Goal: Task Accomplishment & Management: Use online tool/utility

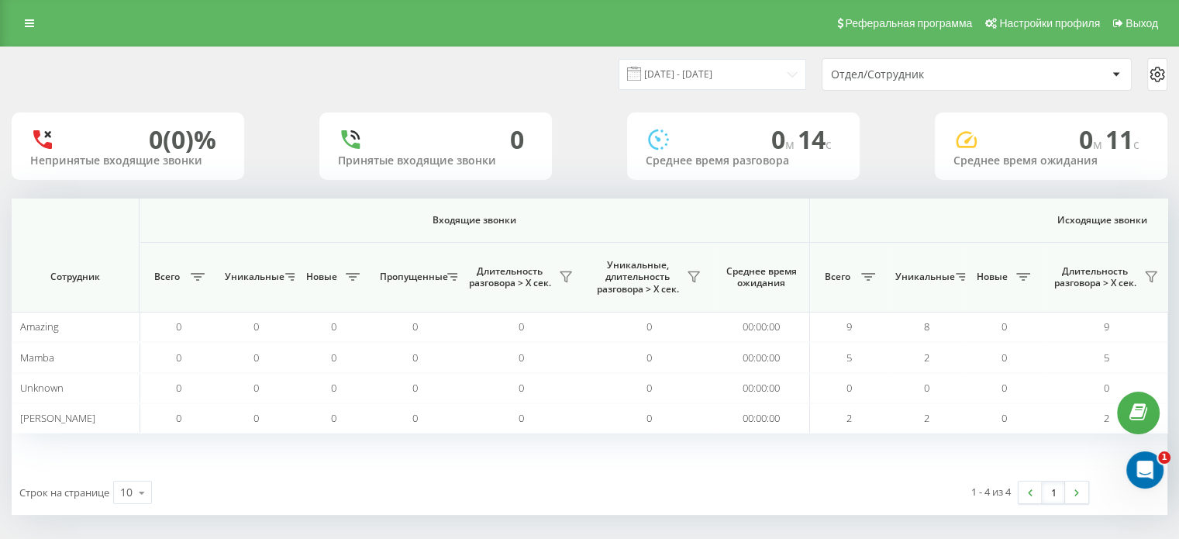
scroll to position [0, 1007]
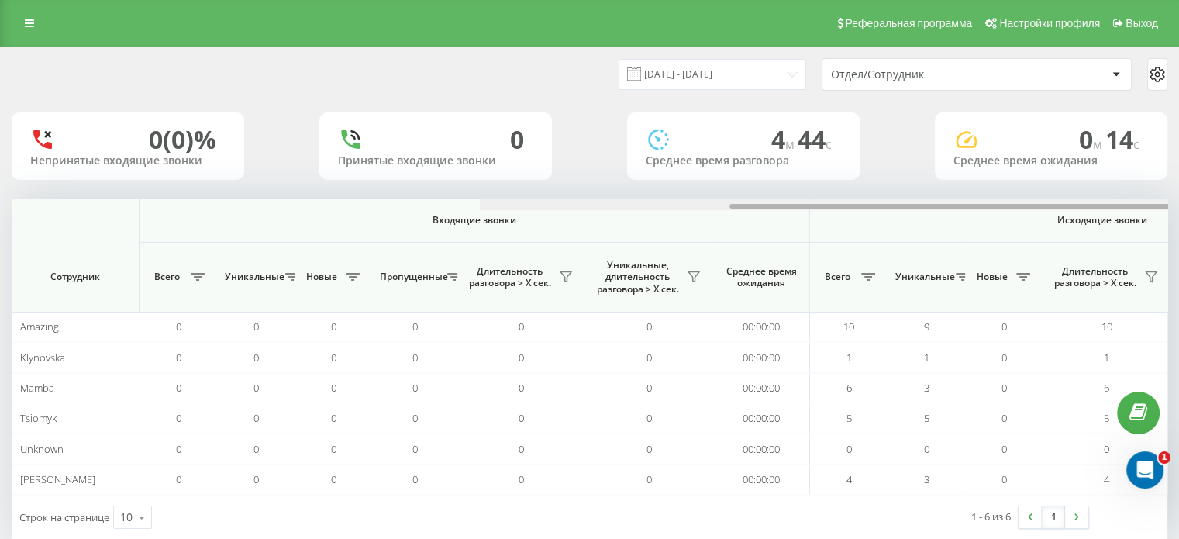
scroll to position [0, 1007]
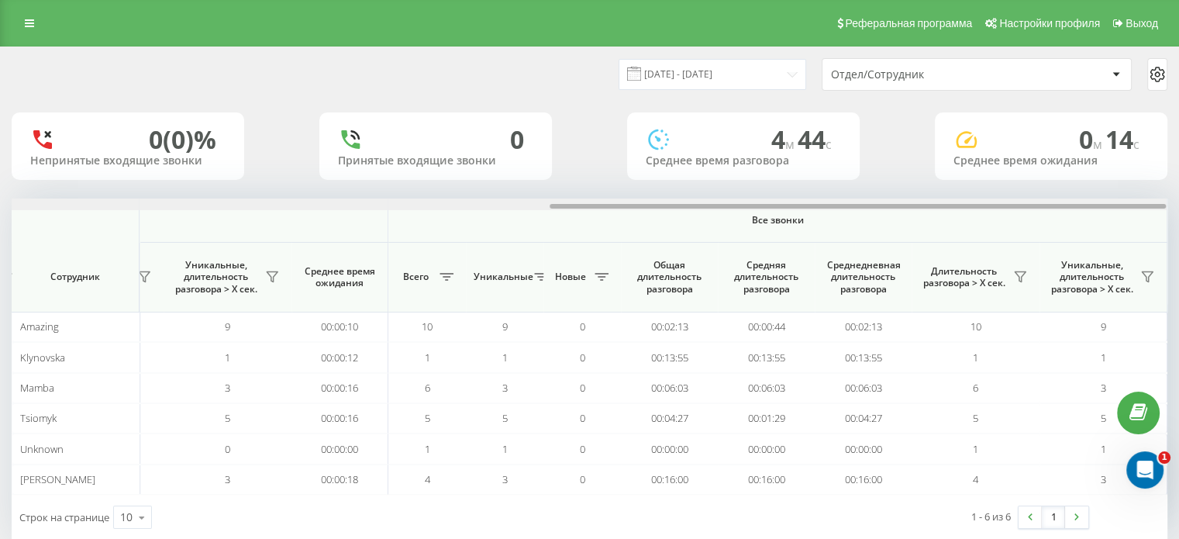
drag, startPoint x: 359, startPoint y: 207, endPoint x: 883, endPoint y: 306, distance: 533.9
click at [924, 229] on div "Входящие звонки Исходящие звонки Все звонки Сотрудник Всего Уникальные Новые Пр…" at bounding box center [589, 346] width 1155 height 296
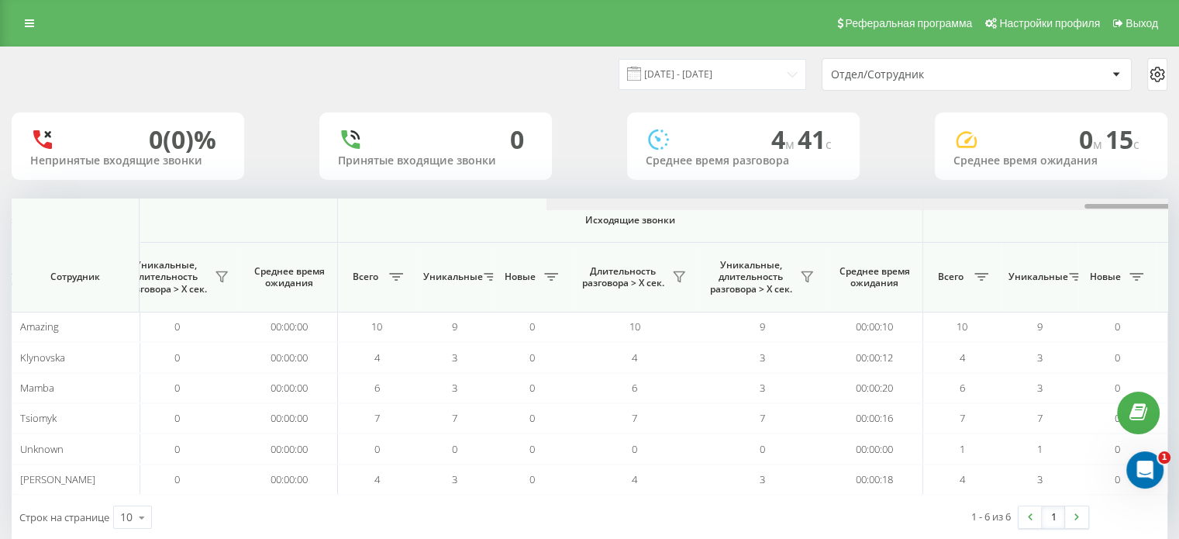
scroll to position [0, 1007]
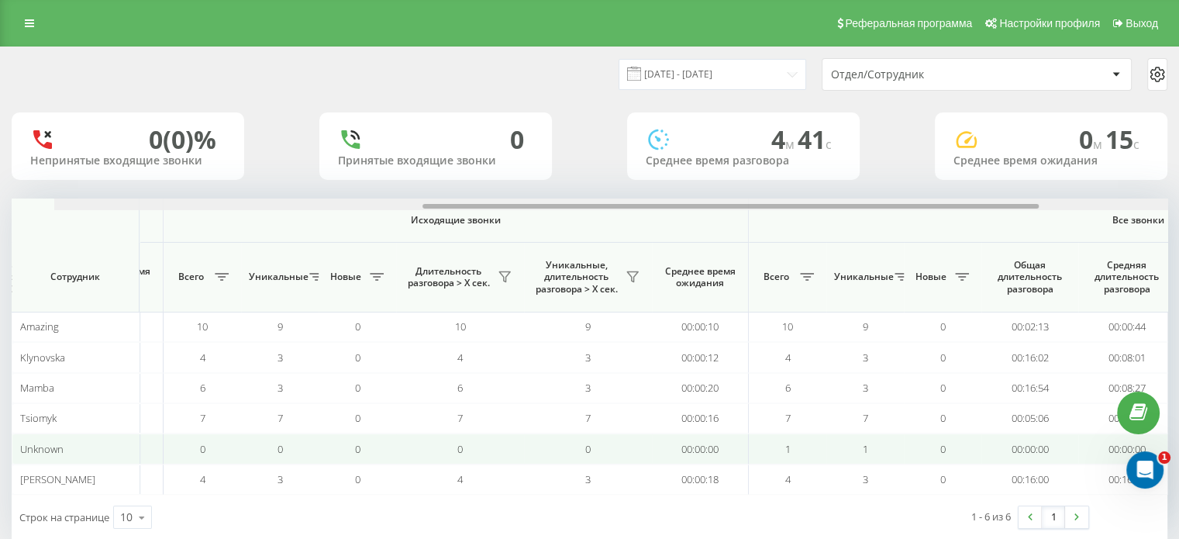
drag, startPoint x: 561, startPoint y: 205, endPoint x: 738, endPoint y: 437, distance: 292.0
click at [809, 411] on div "Входящие звонки Исходящие звонки Все звонки Сотрудник Всего Уникальные Новые Пр…" at bounding box center [589, 346] width 1155 height 296
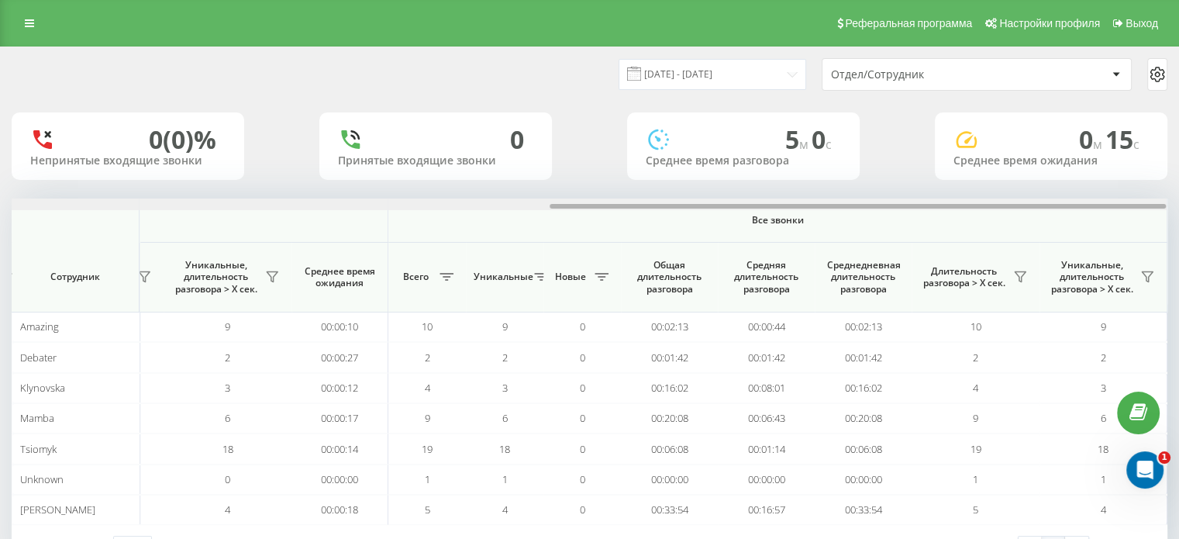
click at [1049, 210] on div at bounding box center [589, 204] width 1155 height 12
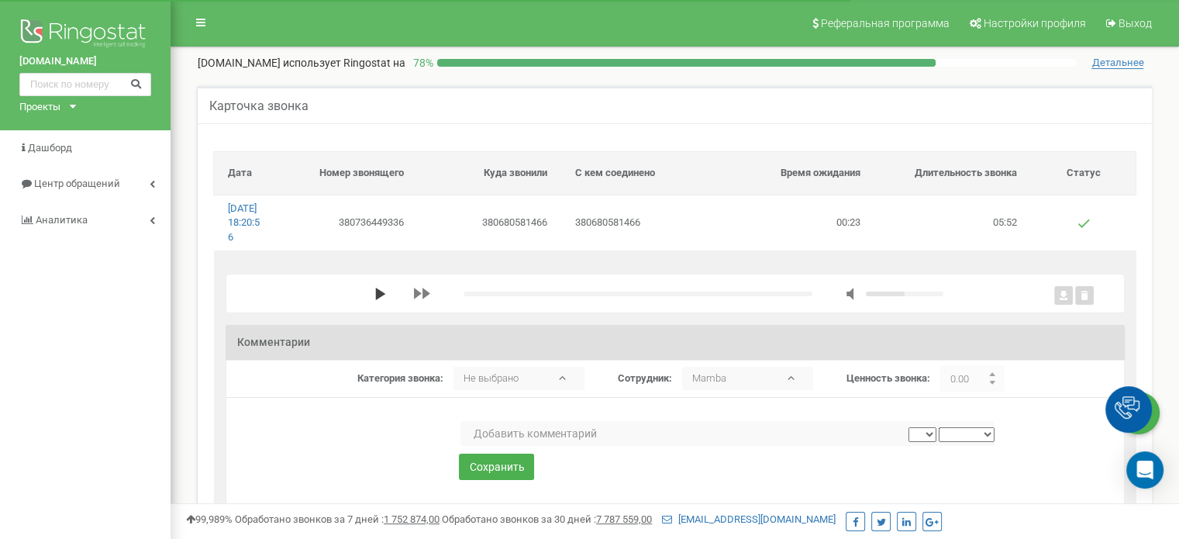
click at [379, 300] on polygon "media player" at bounding box center [380, 293] width 10 height 12
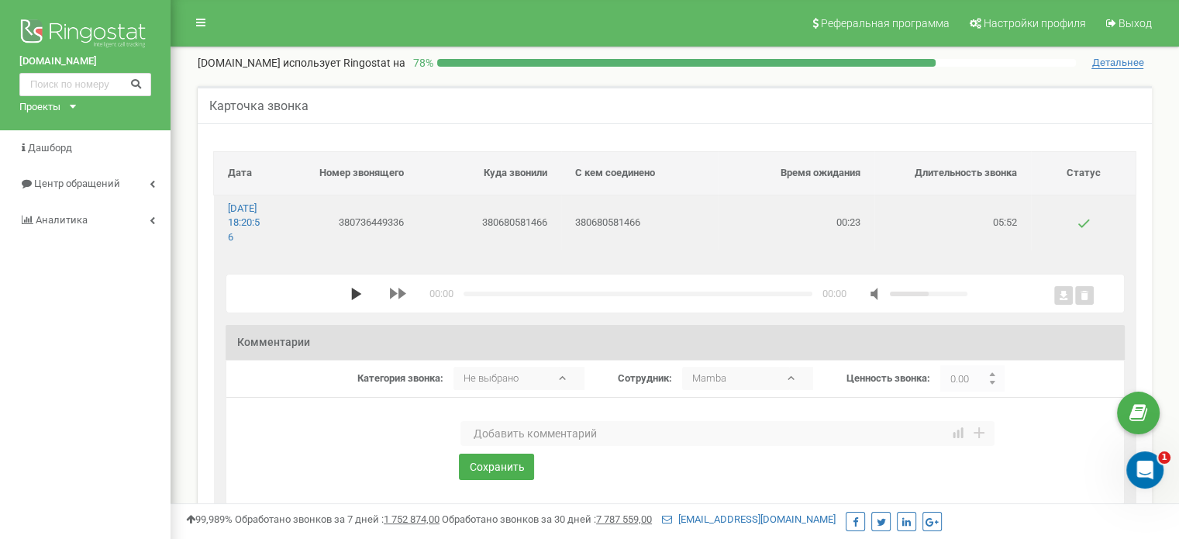
click at [351, 300] on polygon "media player" at bounding box center [356, 293] width 10 height 12
click at [660, 296] on div "media player" at bounding box center [636, 293] width 349 height 5
click at [674, 296] on div "media player" at bounding box center [636, 293] width 349 height 5
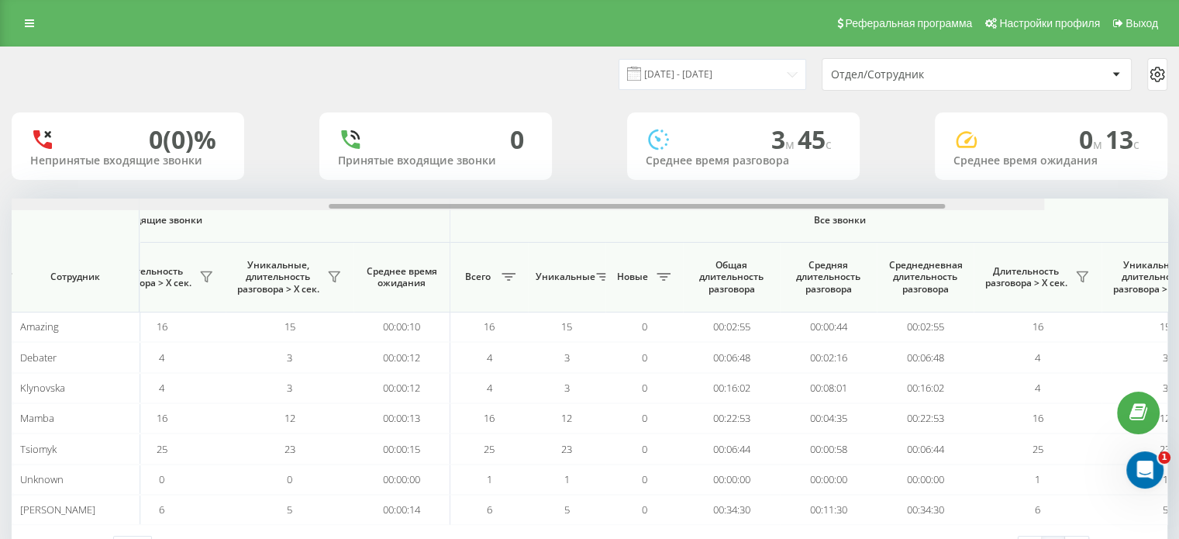
scroll to position [0, 1007]
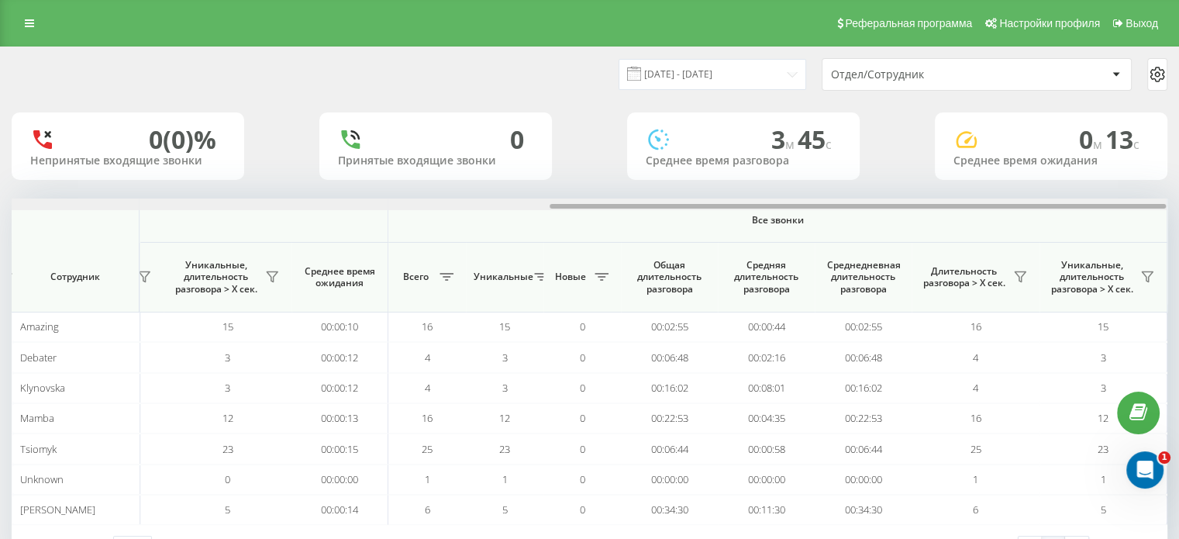
drag, startPoint x: 465, startPoint y: 204, endPoint x: 1113, endPoint y: 219, distance: 648.0
click at [1113, 219] on div "Входящие звонки Исходящие звонки Все звонки Сотрудник Всего Уникальные Новые Пр…" at bounding box center [589, 361] width 1155 height 326
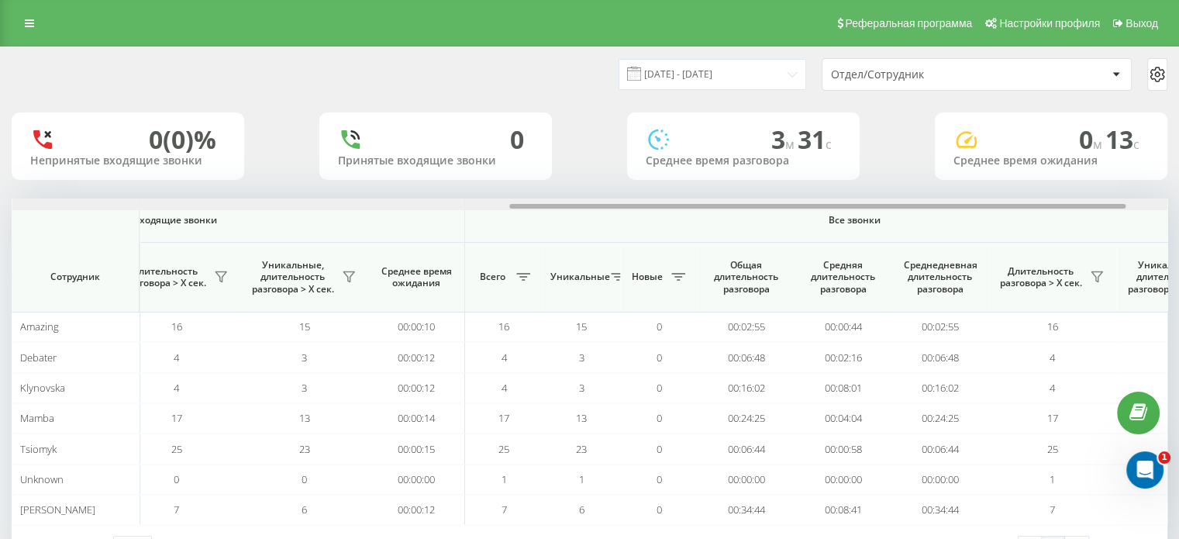
scroll to position [0, 1007]
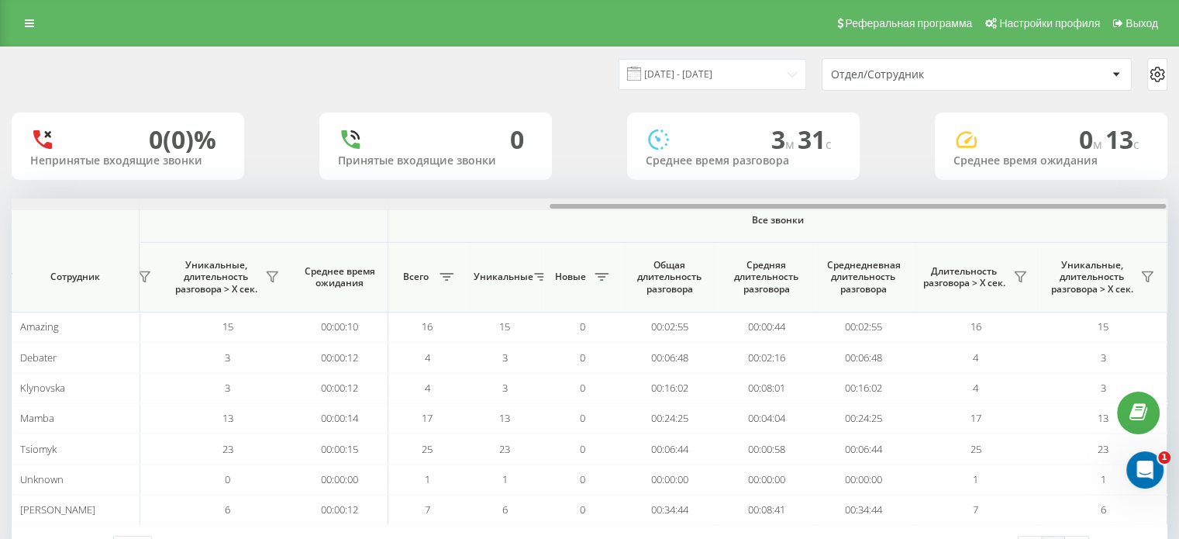
drag, startPoint x: 500, startPoint y: 204, endPoint x: 1073, endPoint y: 204, distance: 573.4
click at [1073, 204] on div at bounding box center [857, 206] width 616 height 5
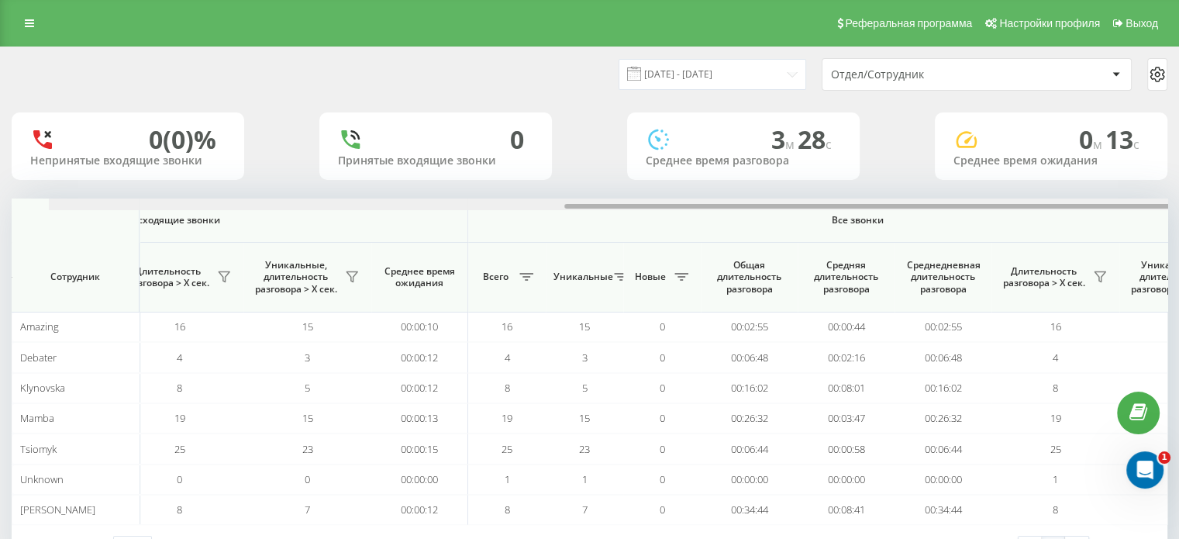
scroll to position [0, 1007]
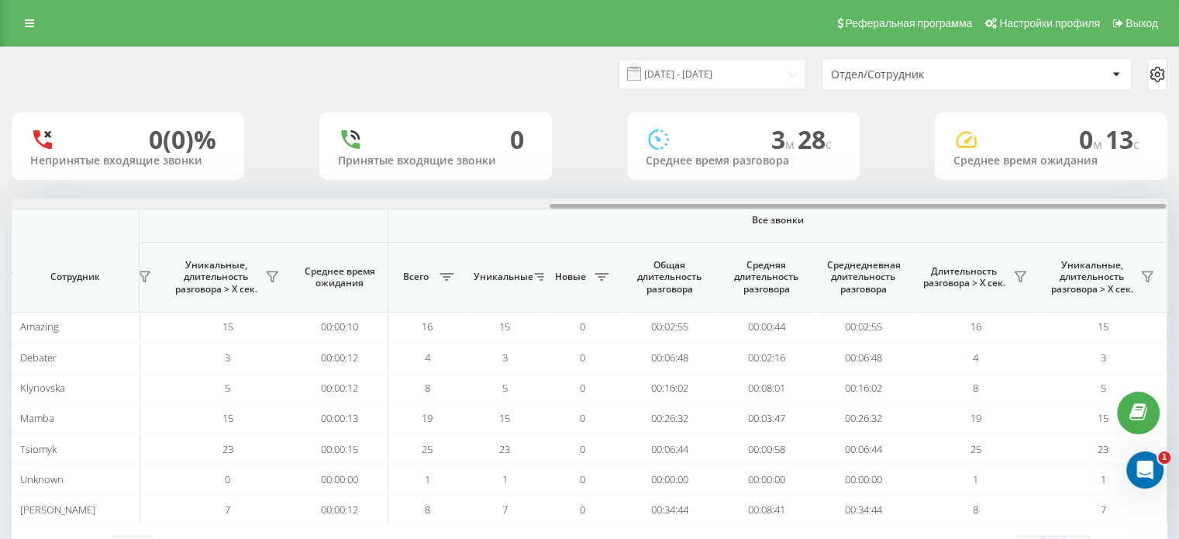
drag, startPoint x: 564, startPoint y: 206, endPoint x: 1161, endPoint y: 200, distance: 596.7
click at [1161, 200] on div at bounding box center [589, 204] width 1155 height 12
